Goal: Information Seeking & Learning: Learn about a topic

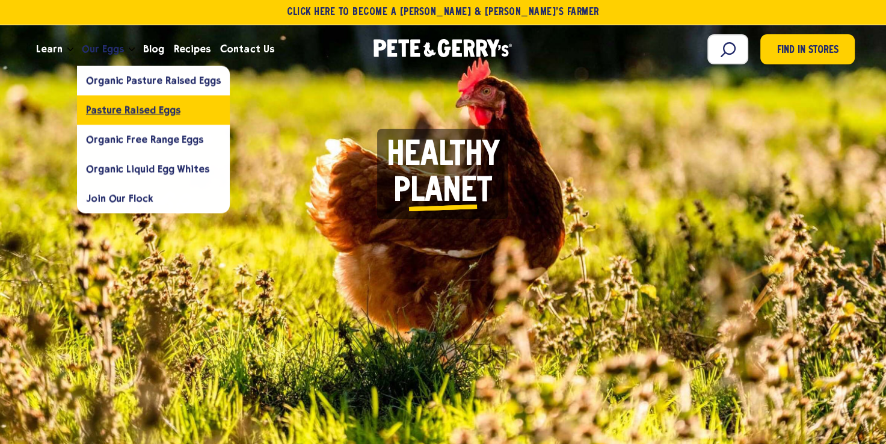
click at [119, 110] on span "Pasture Raised Eggs" at bounding box center [133, 109] width 94 height 11
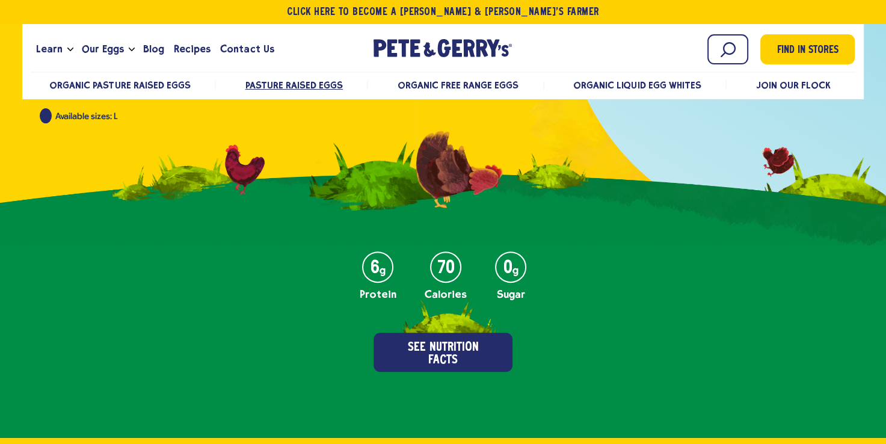
scroll to position [542, 0]
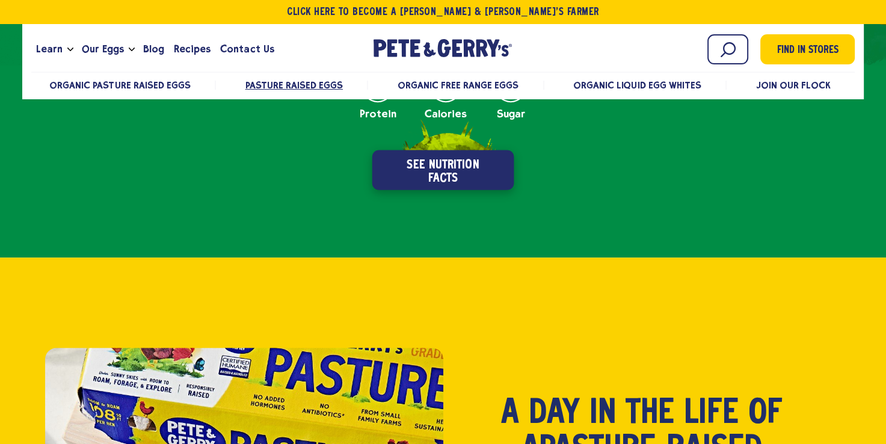
click at [467, 162] on button "See Nutrition Facts" at bounding box center [443, 170] width 142 height 40
click at [422, 176] on button "See Nutrition Facts" at bounding box center [443, 170] width 142 height 40
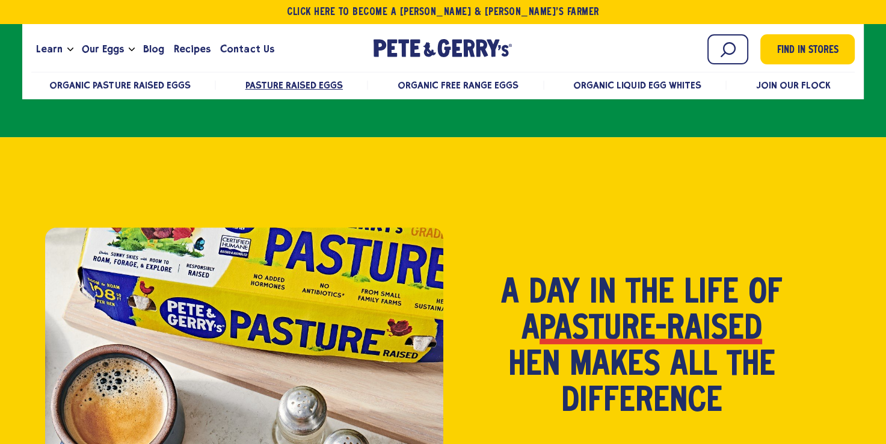
scroll to position [421, 0]
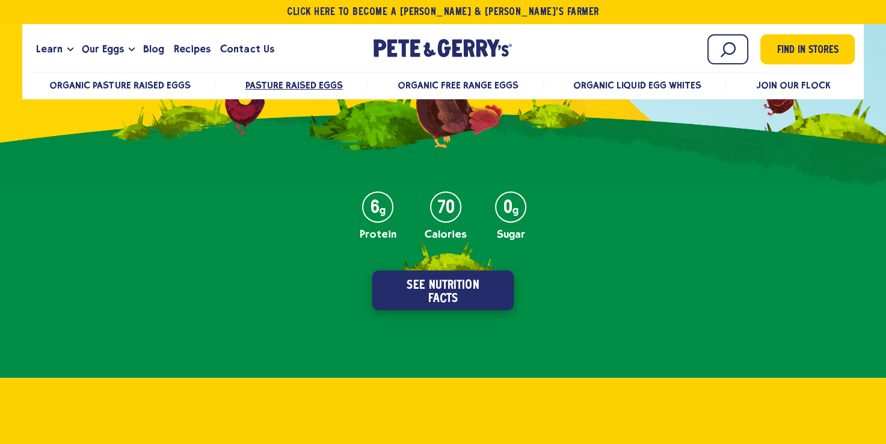
click at [459, 293] on button "See Nutrition Facts" at bounding box center [443, 290] width 142 height 40
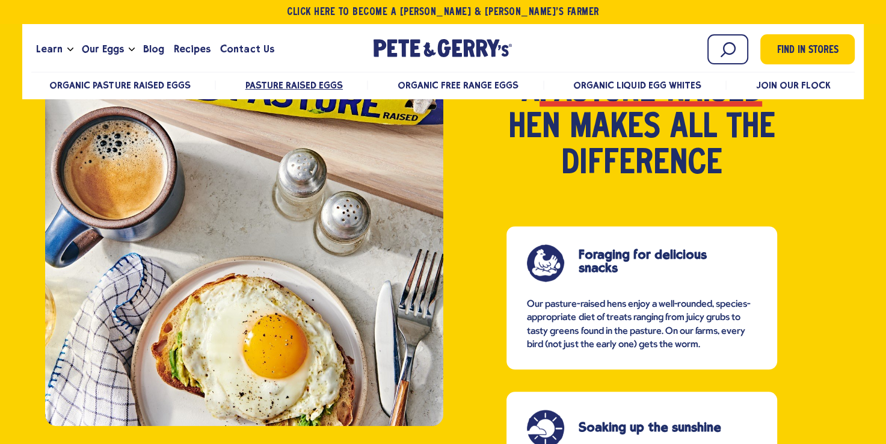
scroll to position [915, 0]
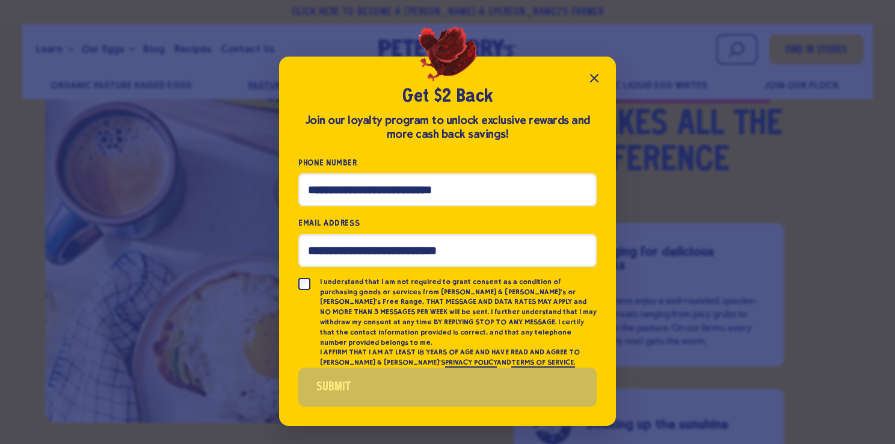
click at [595, 84] on icon "Close popup" at bounding box center [594, 78] width 14 height 14
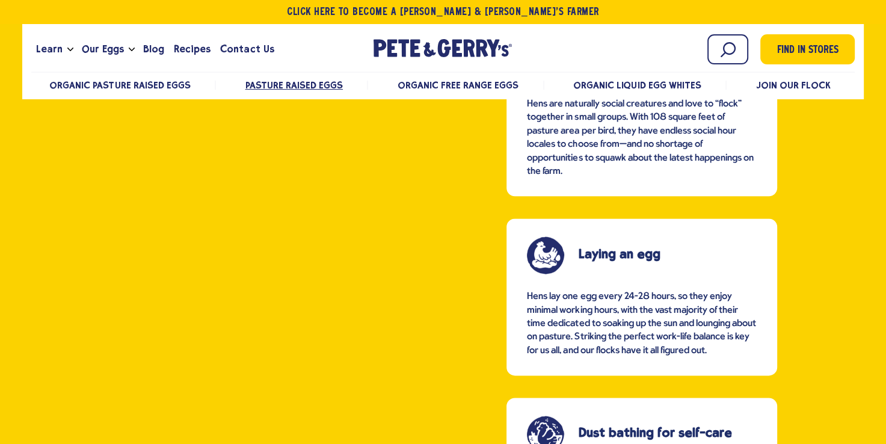
scroll to position [1577, 0]
